Goal: Check status: Check status

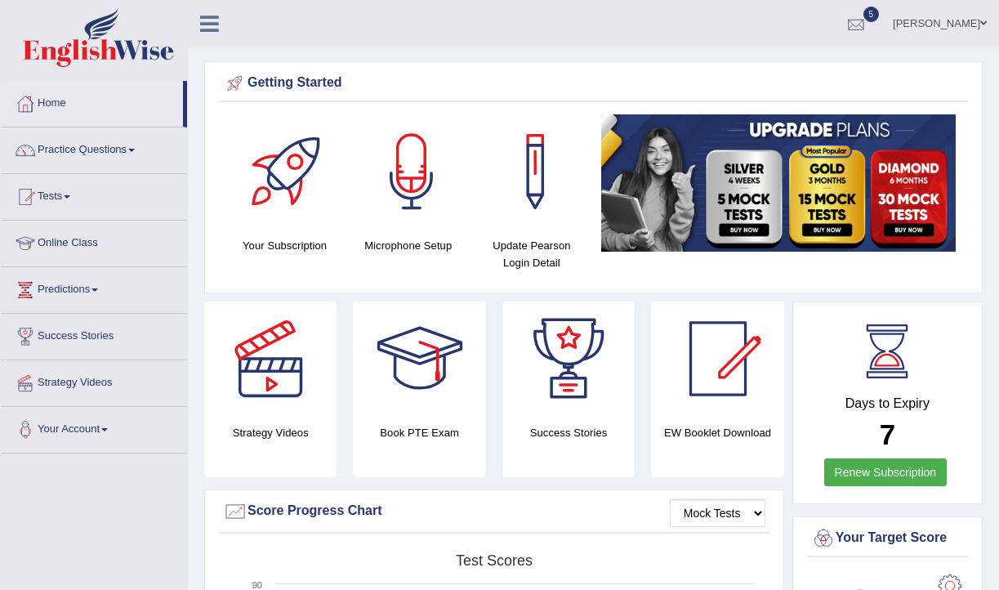
click at [844, 13] on div at bounding box center [856, 24] width 25 height 25
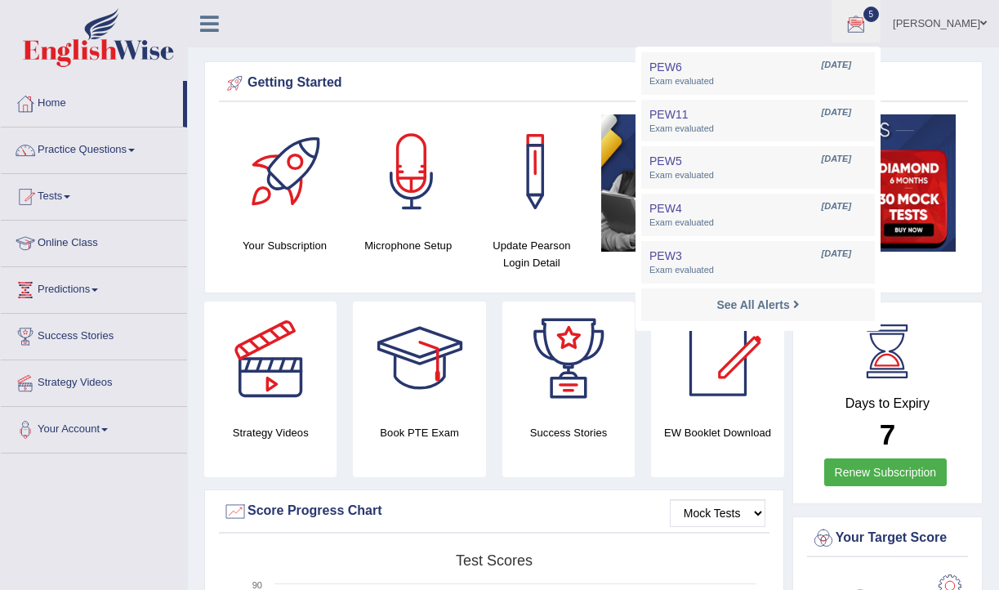
click at [137, 154] on link "Practice Questions" at bounding box center [94, 147] width 186 height 41
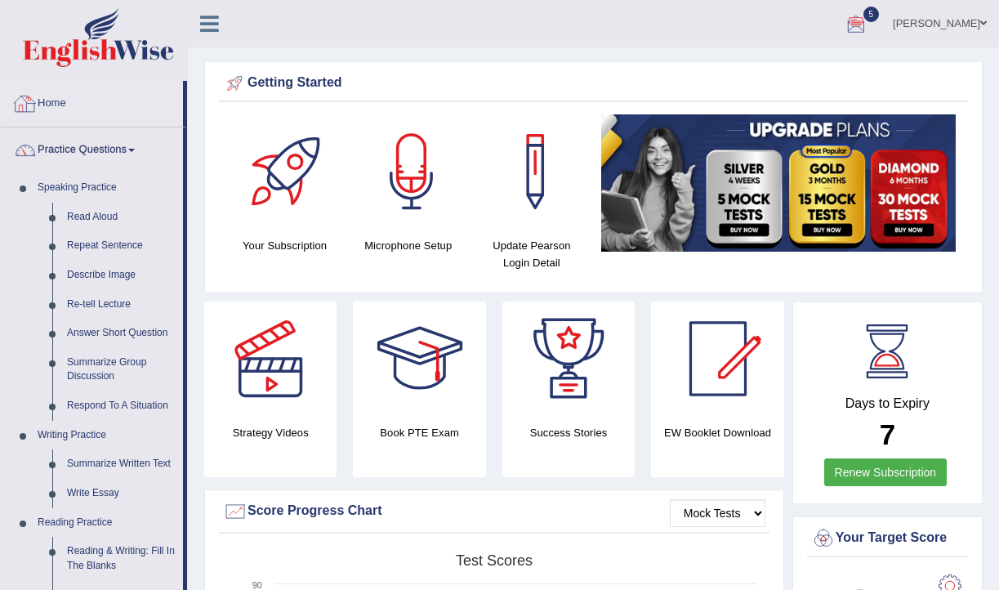
click at [56, 101] on link "Home" at bounding box center [92, 101] width 182 height 41
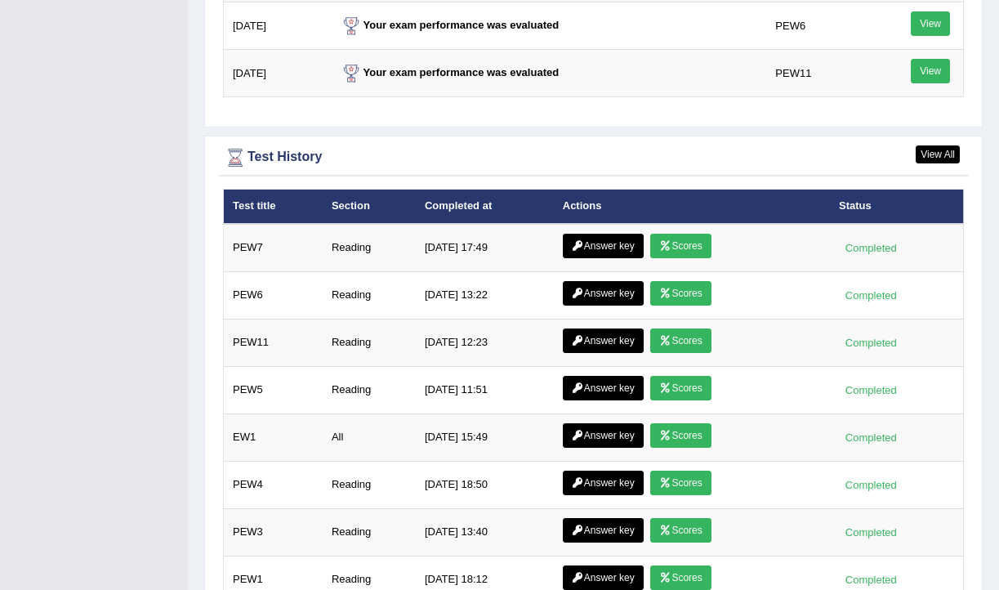
scroll to position [2143, 0]
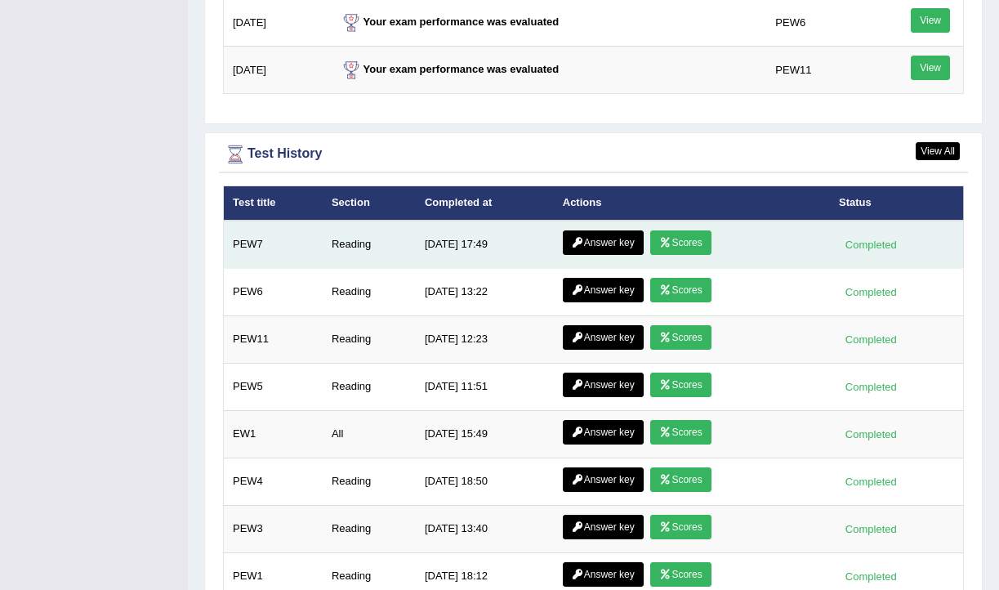
click at [693, 241] on link "Scores" at bounding box center [680, 242] width 60 height 25
click at [601, 247] on link "Answer key" at bounding box center [603, 242] width 81 height 25
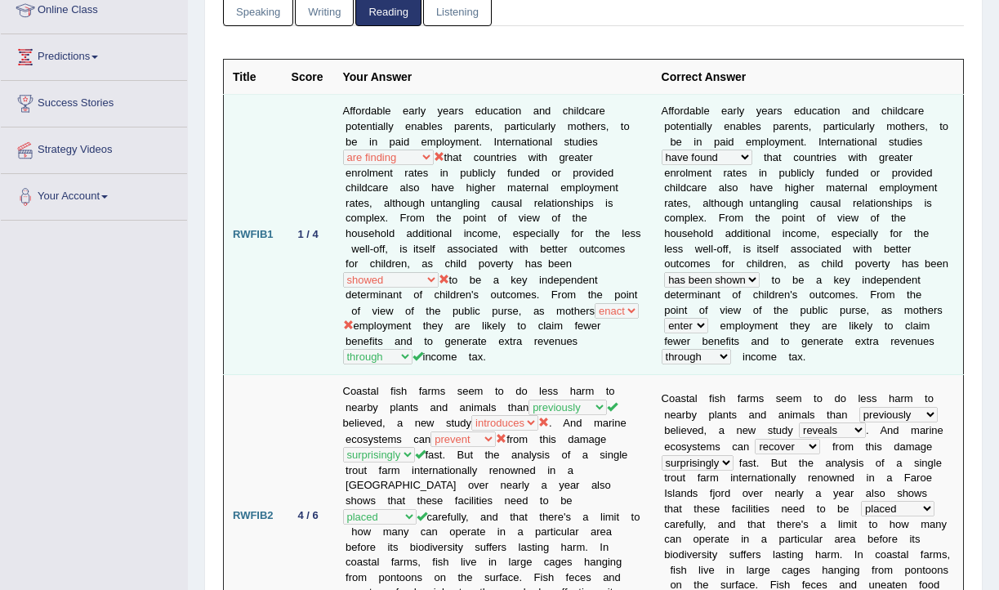
scroll to position [235, 0]
